Goal: Transaction & Acquisition: Purchase product/service

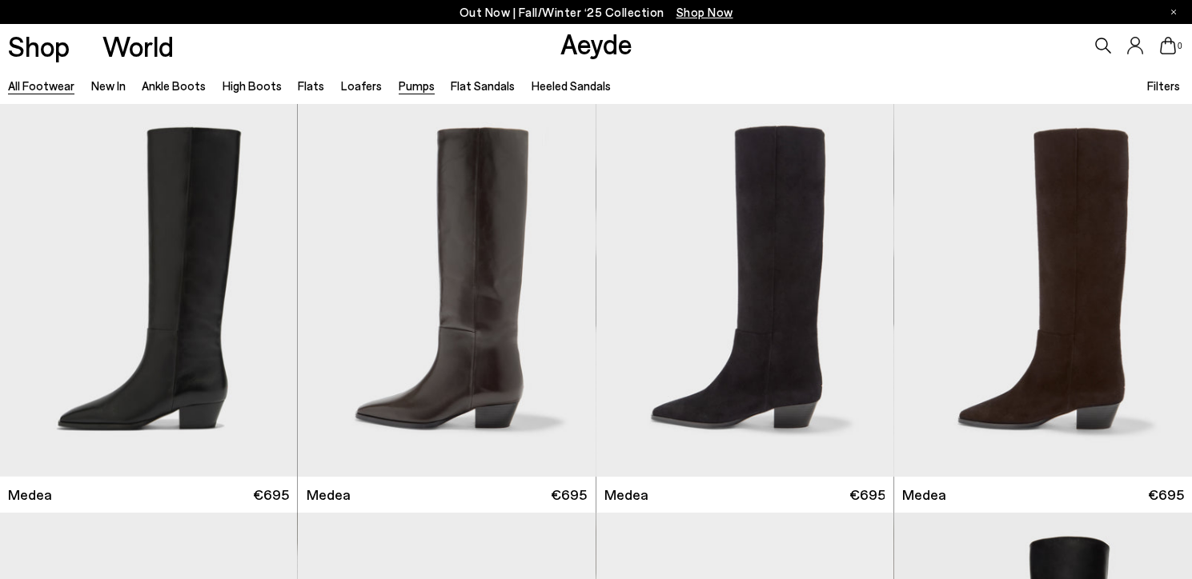
click at [399, 86] on link "Pumps" at bounding box center [417, 85] width 36 height 14
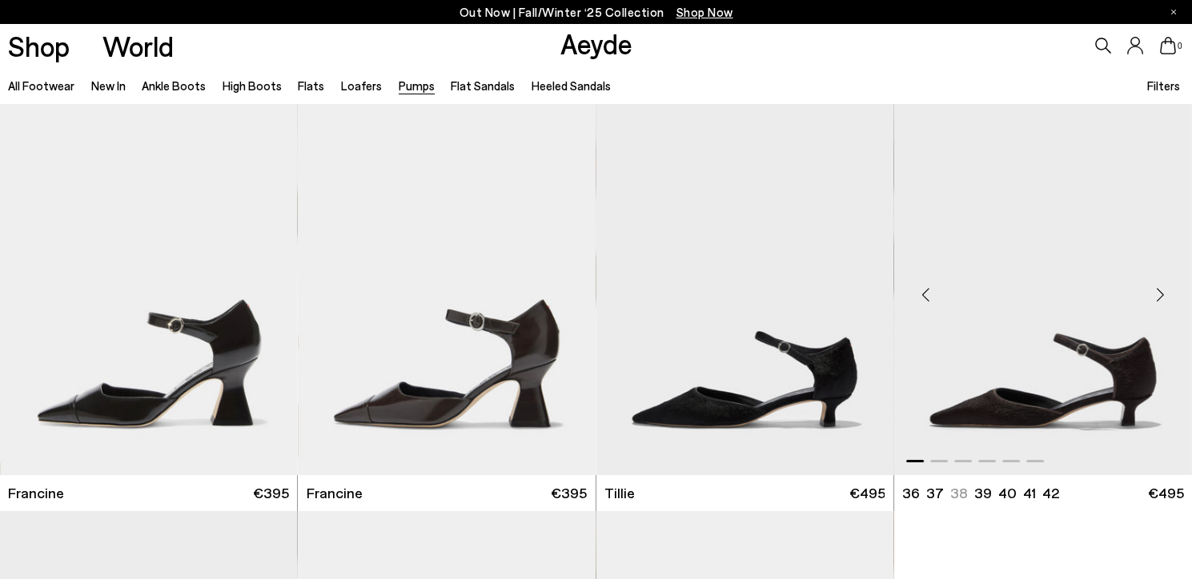
scroll to position [132, 0]
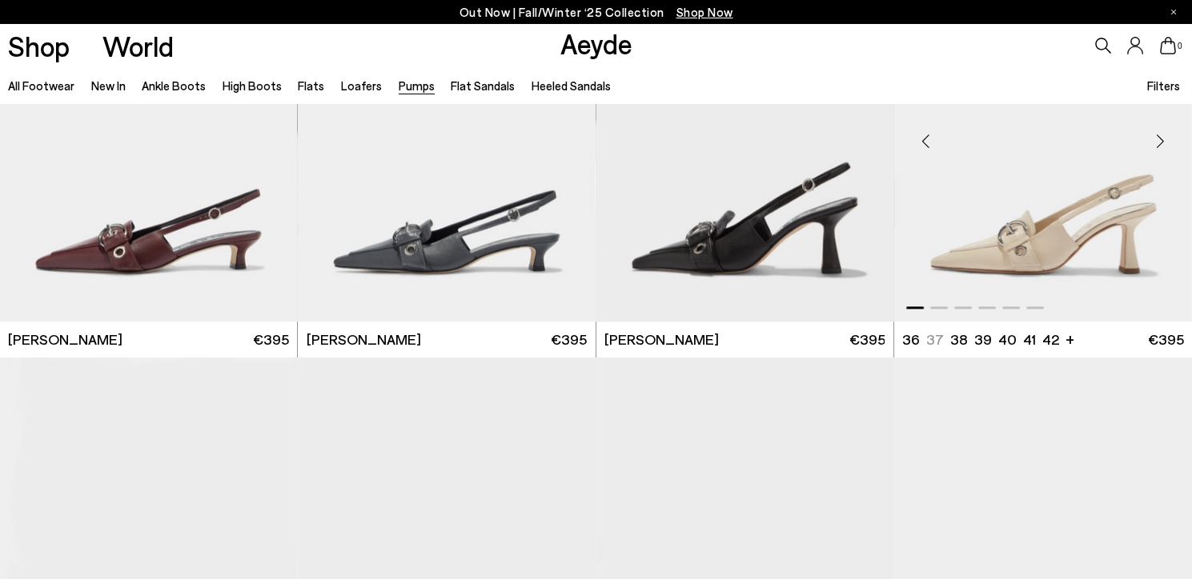
scroll to position [3843, 0]
click at [1161, 141] on div "Next slide" at bounding box center [1160, 140] width 48 height 48
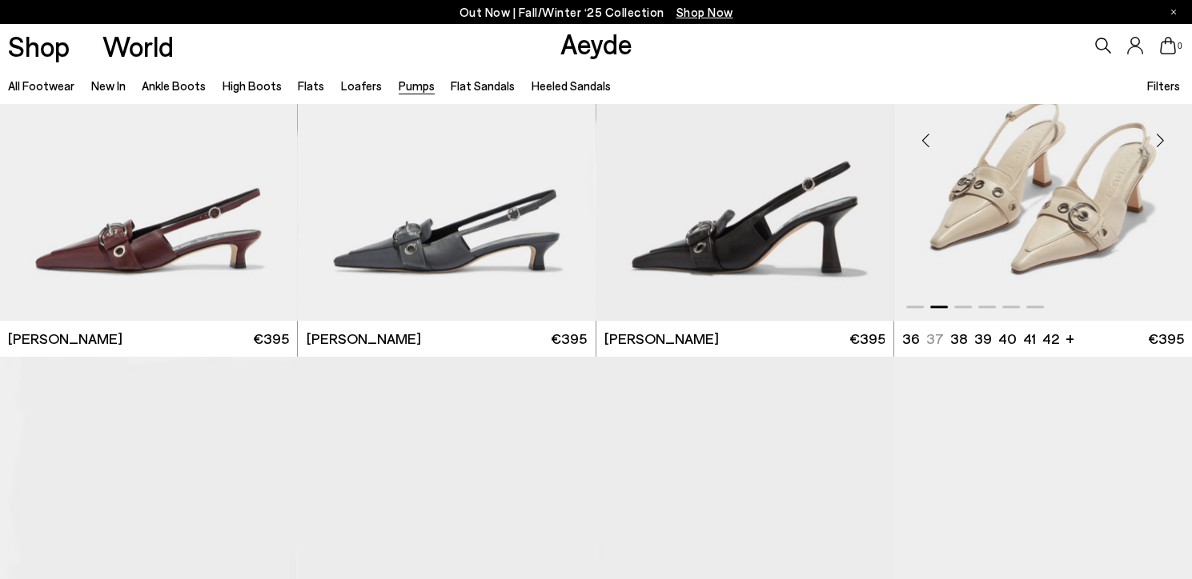
click at [1161, 141] on div "Next slide" at bounding box center [1160, 140] width 48 height 48
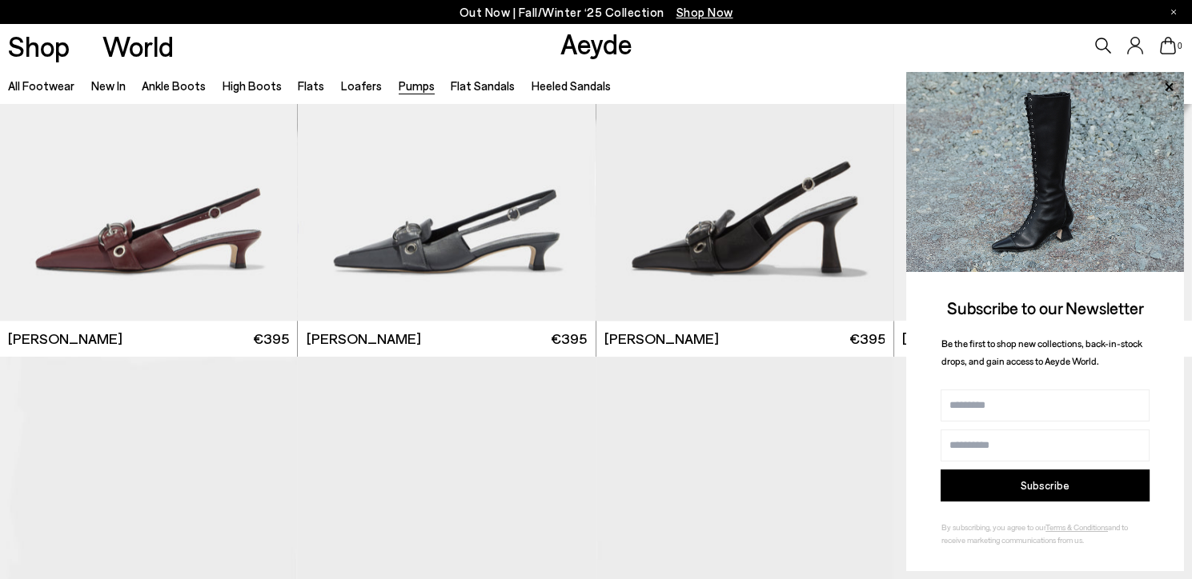
scroll to position [3972, 0]
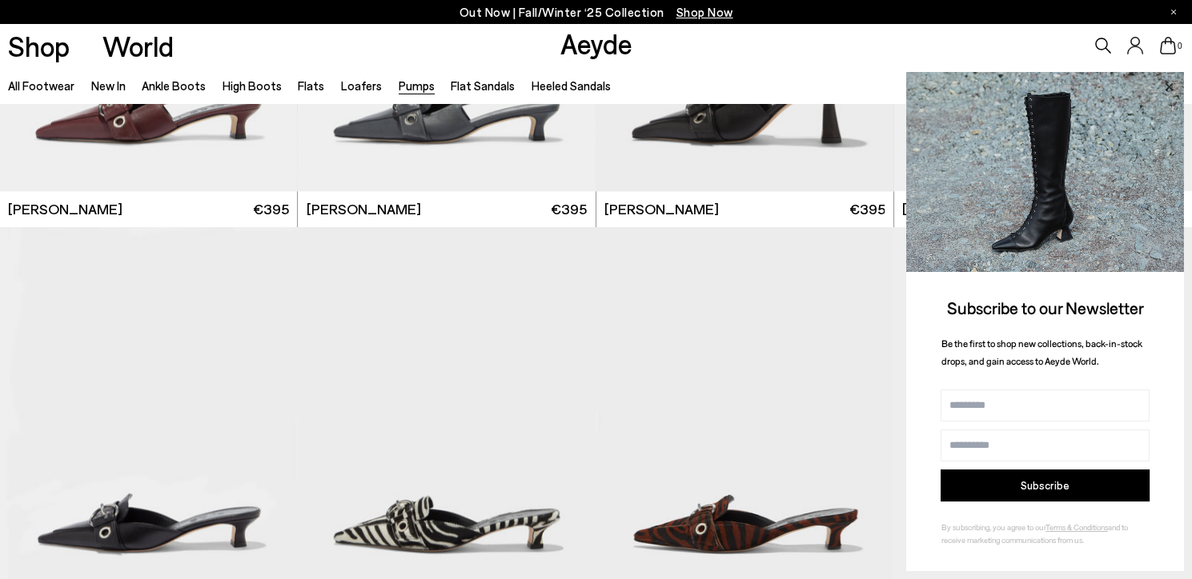
click at [1169, 88] on icon at bounding box center [1168, 87] width 21 height 21
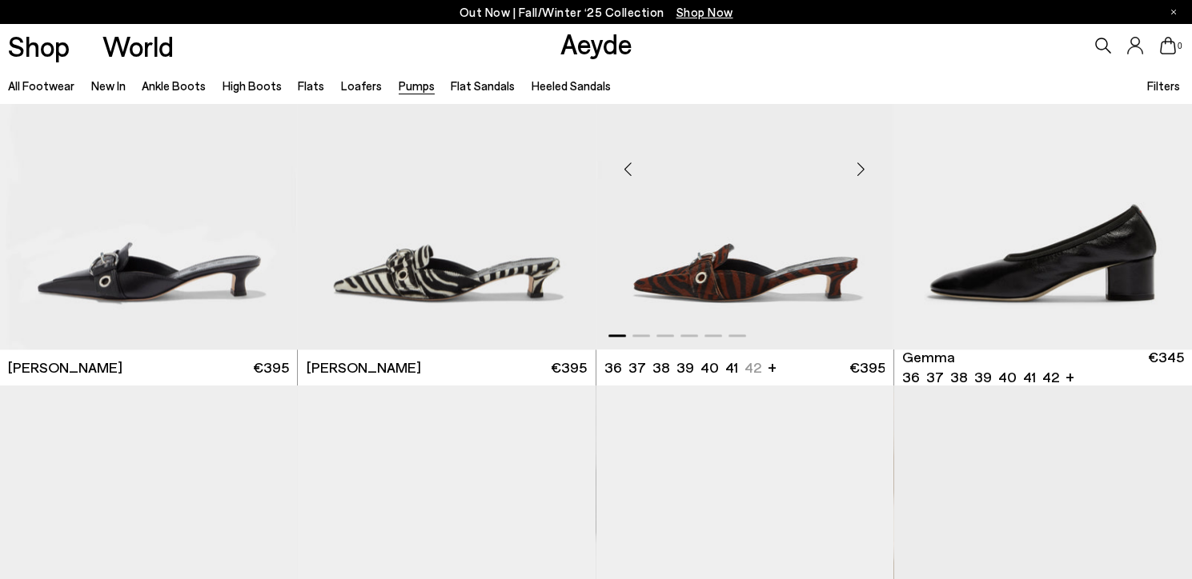
scroll to position [4225, 0]
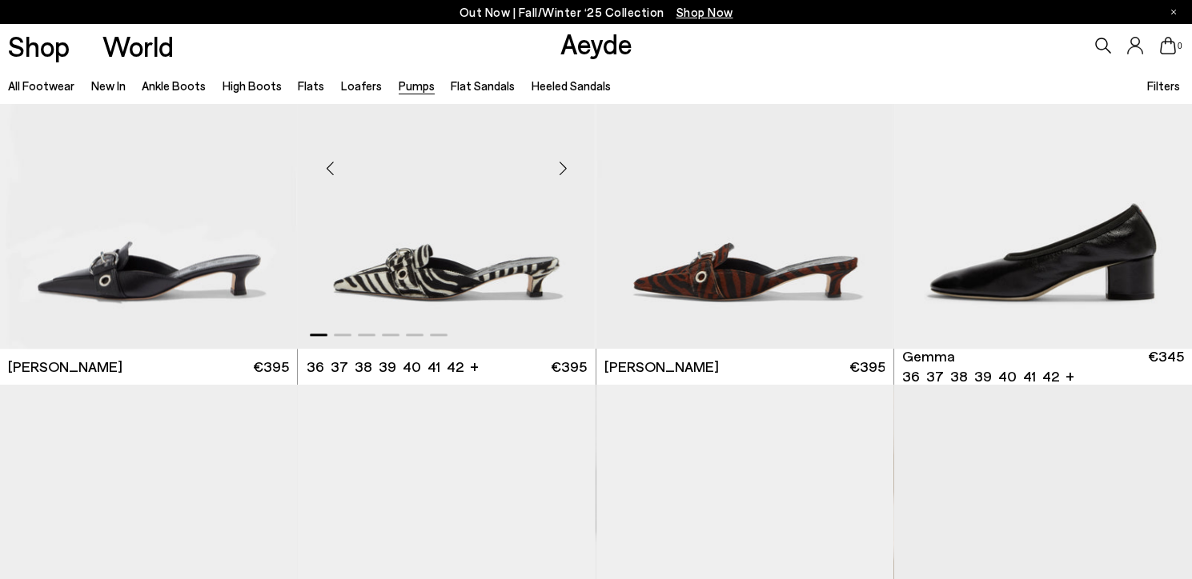
click at [562, 170] on div "Next slide" at bounding box center [563, 168] width 48 height 48
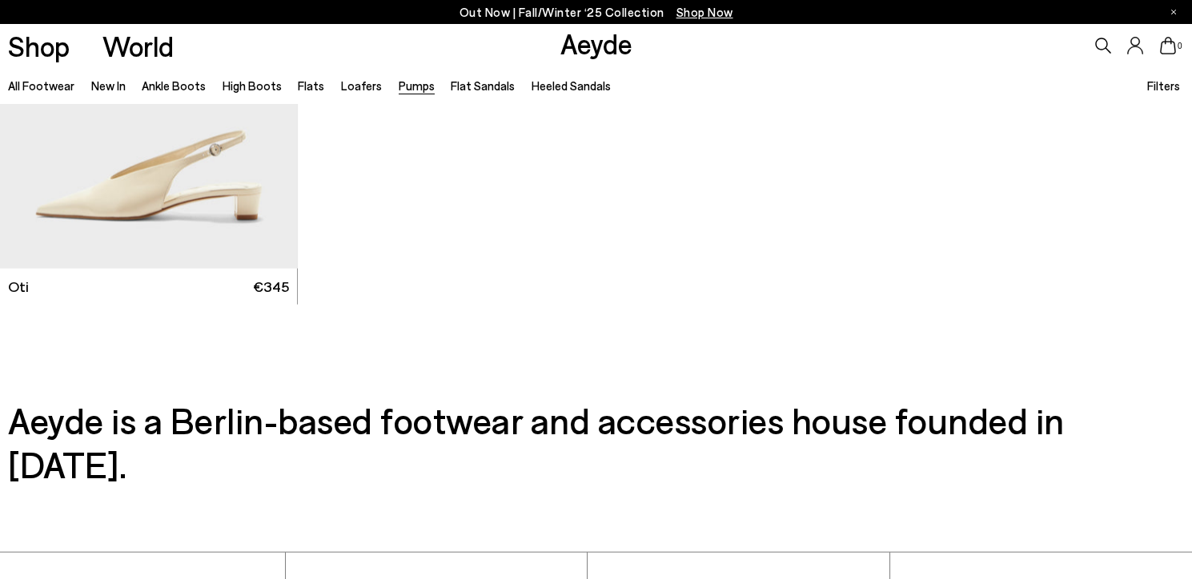
scroll to position [7581, 0]
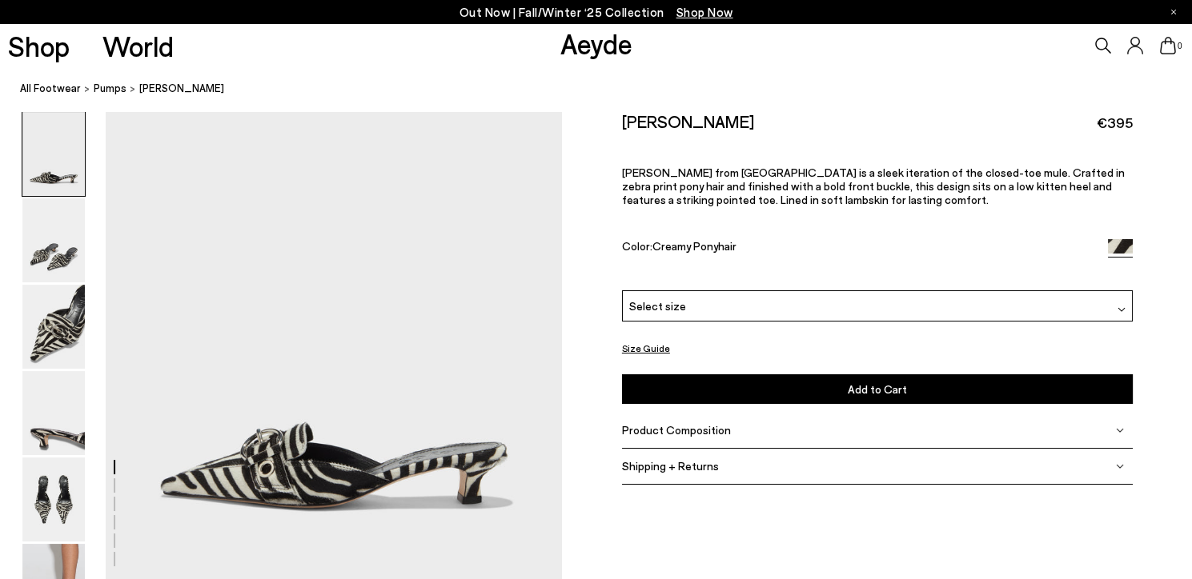
click at [917, 296] on div "Select size" at bounding box center [877, 306] width 511 height 31
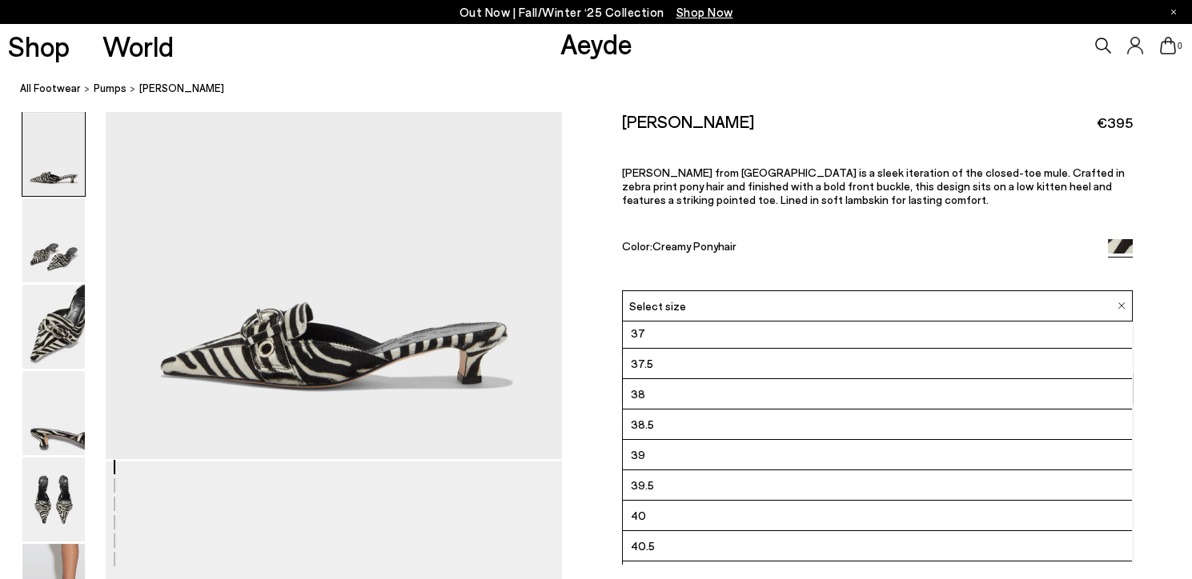
scroll to position [89, 0]
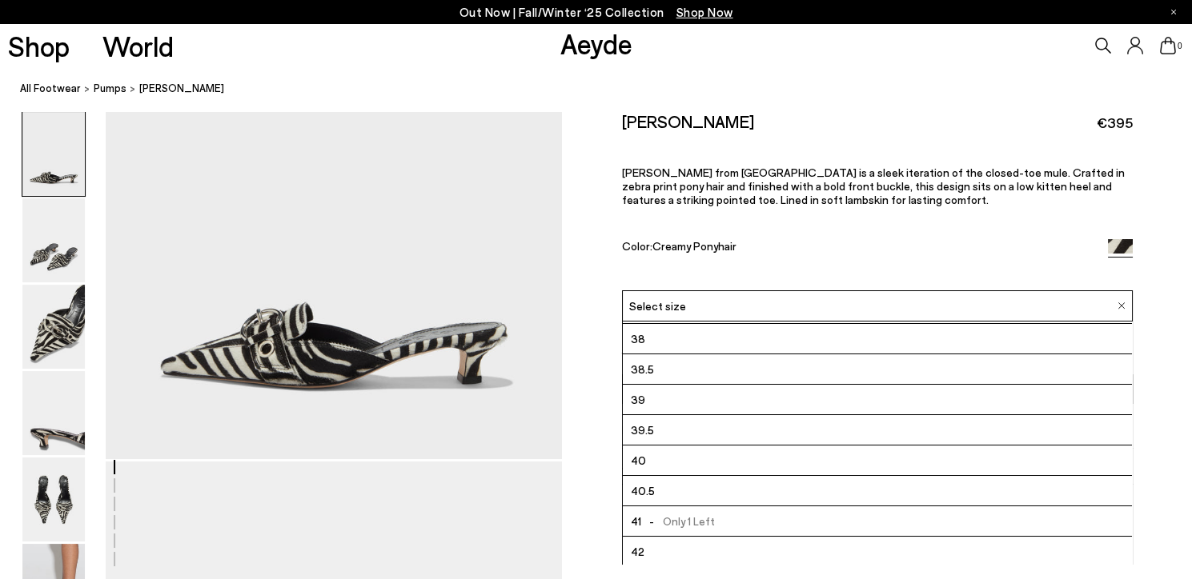
click at [944, 224] on div "Danielle Ponyhair Mules €395 Danielle from Aeyde is a sleek iteration of the cl…" at bounding box center [877, 200] width 511 height 179
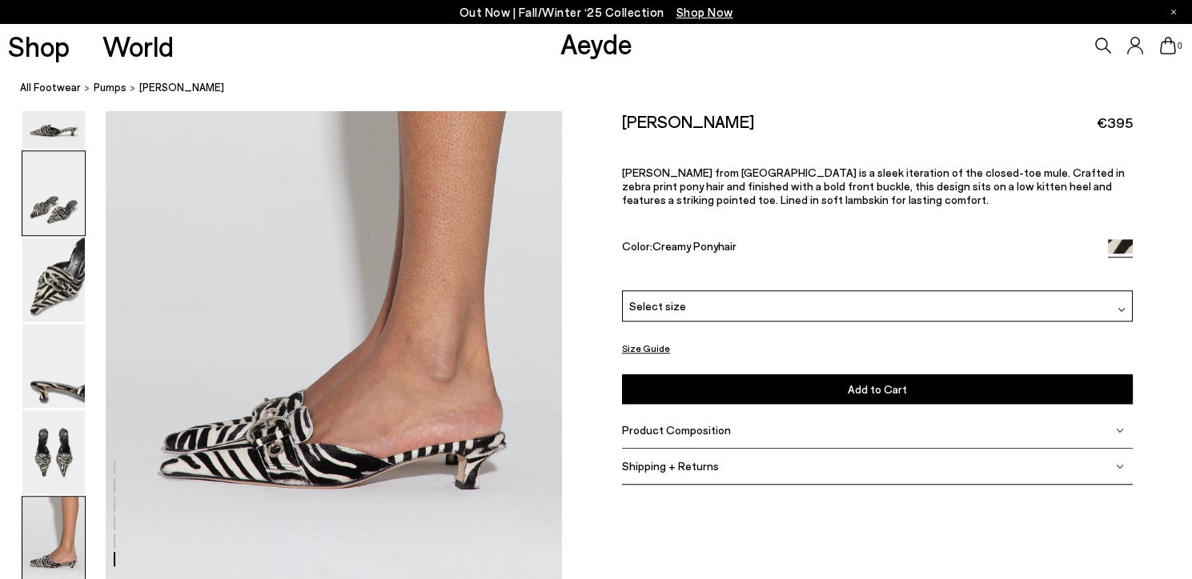
scroll to position [3122, 0]
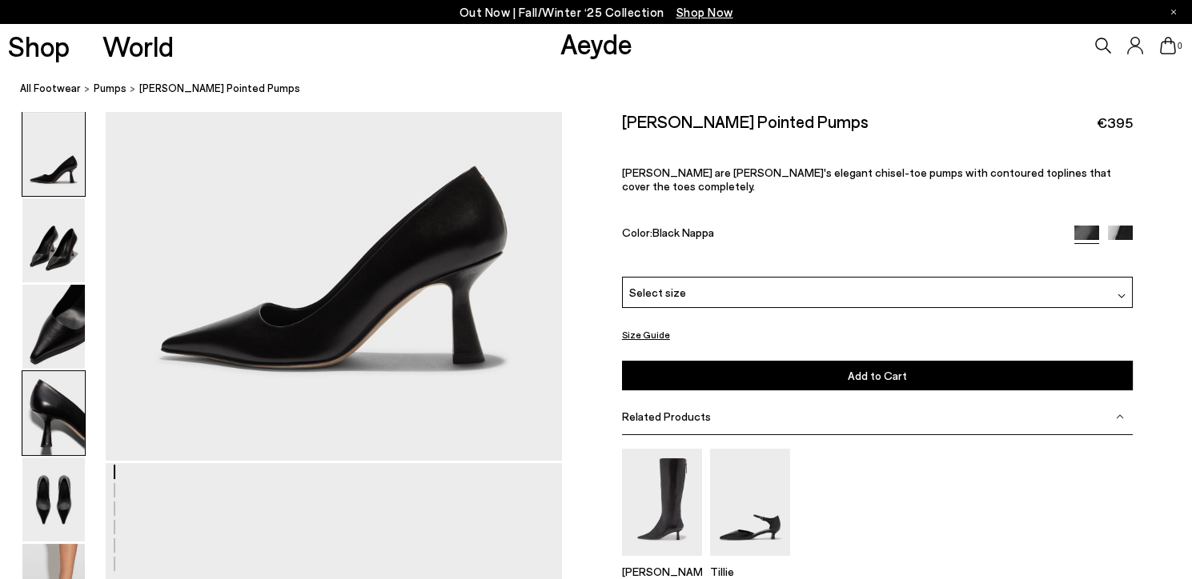
scroll to position [284, 0]
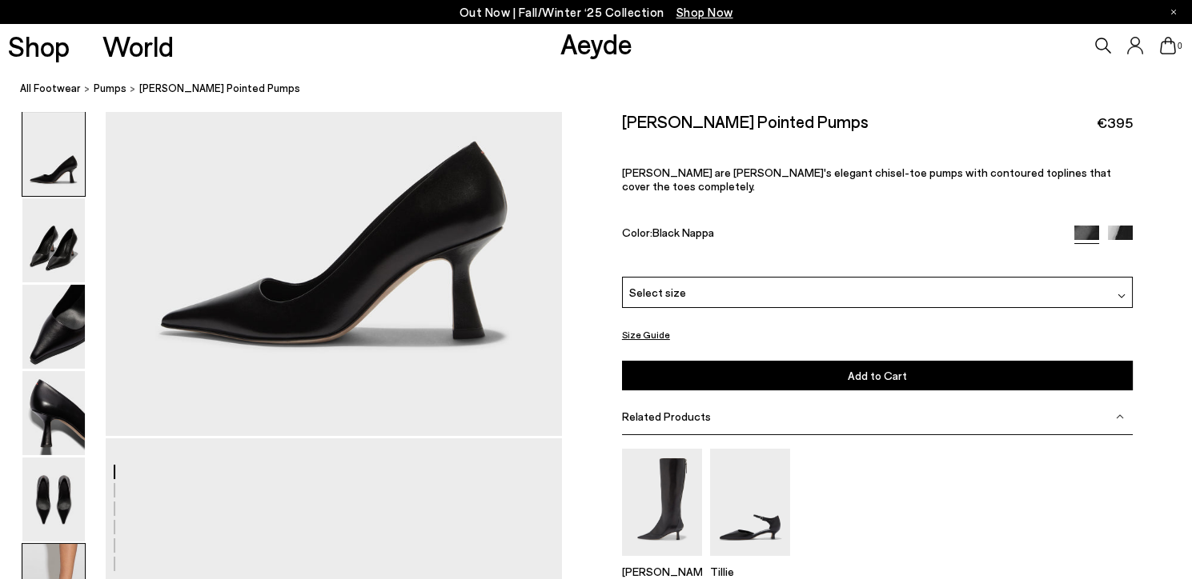
click at [62, 559] on img at bounding box center [53, 586] width 62 height 84
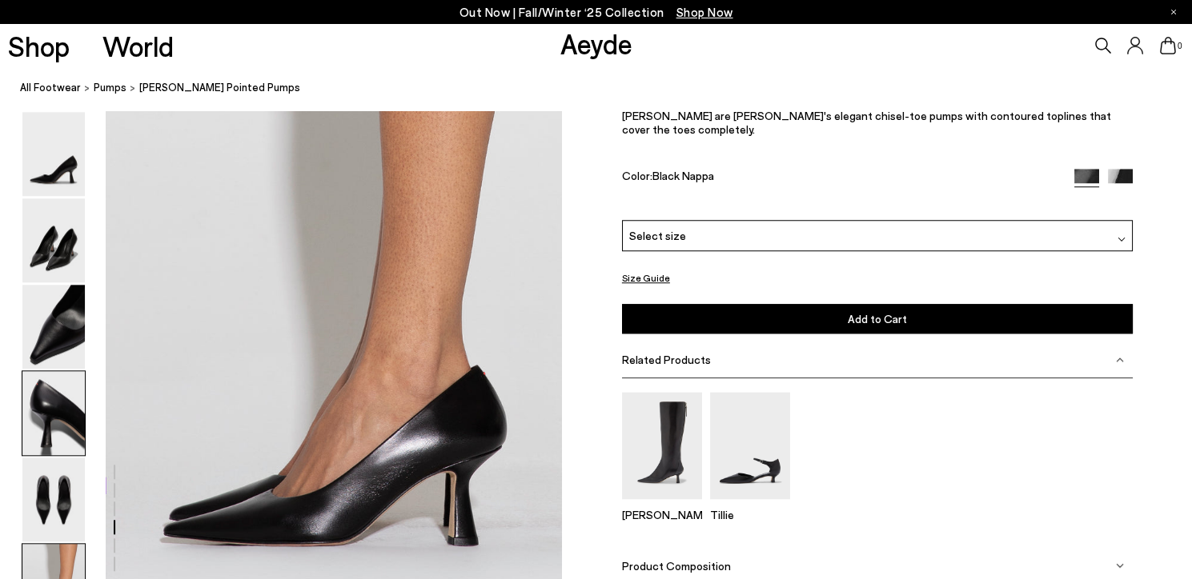
scroll to position [3166, 0]
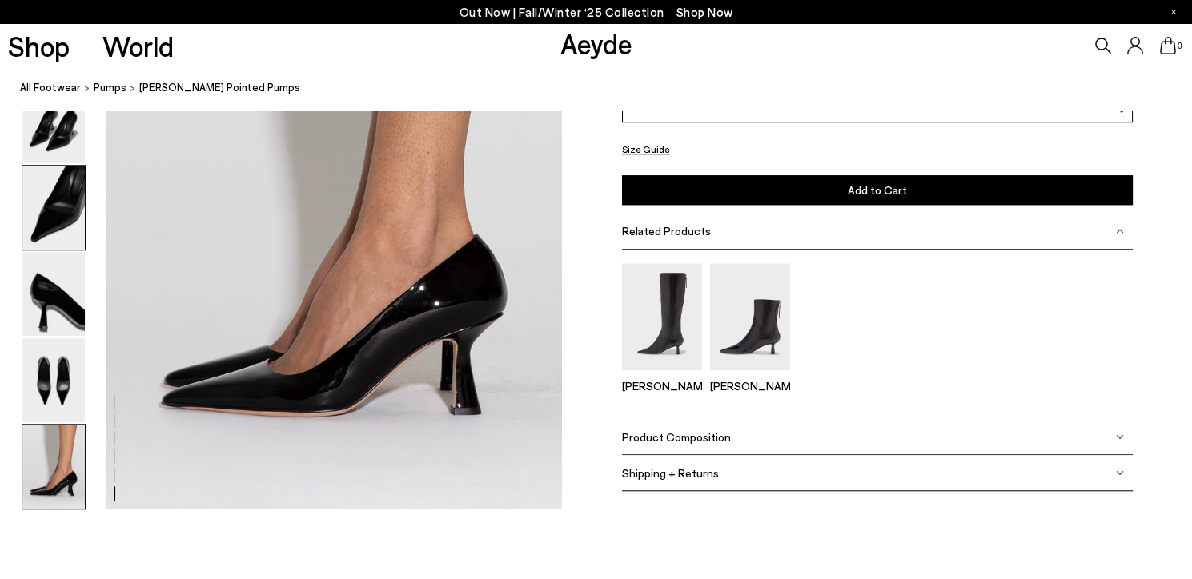
scroll to position [3146, 0]
